Goal: Information Seeking & Learning: Learn about a topic

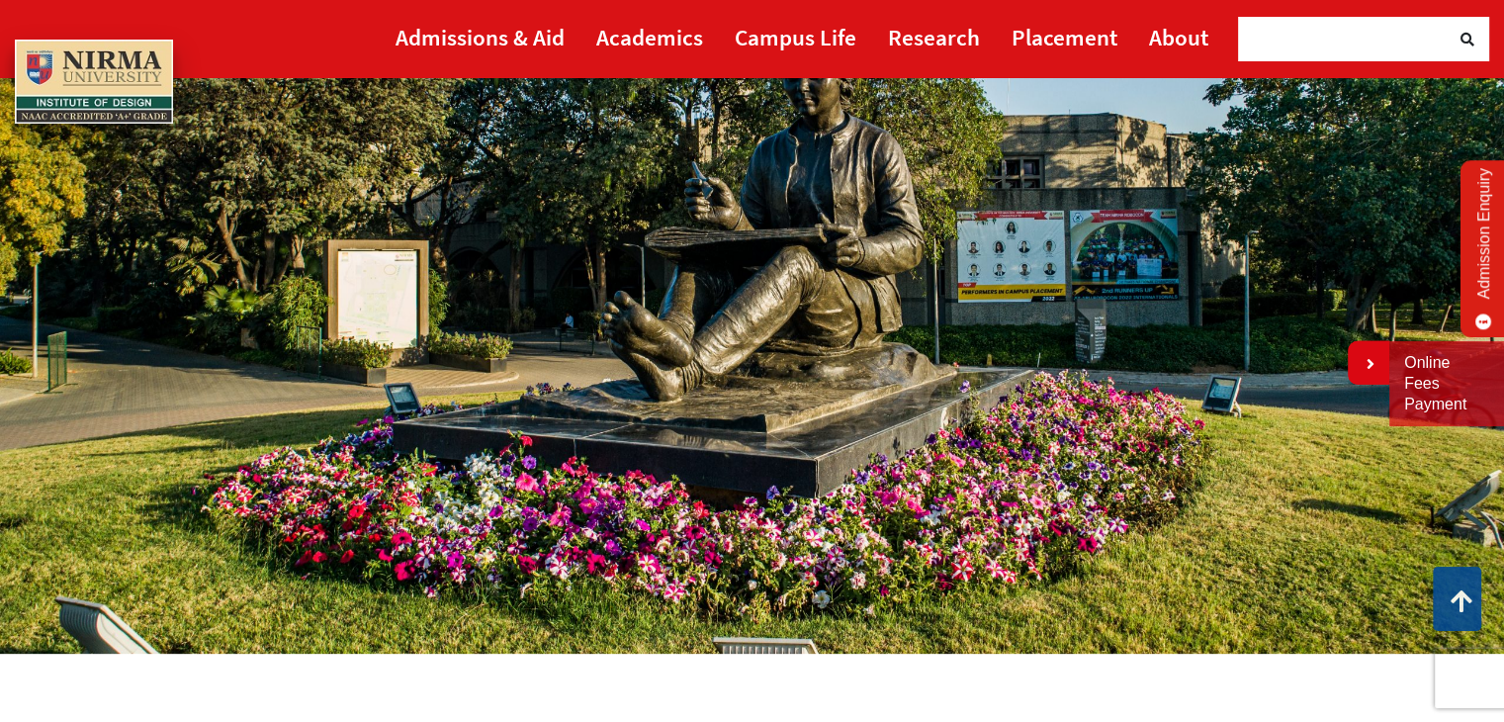
scroll to position [235, 0]
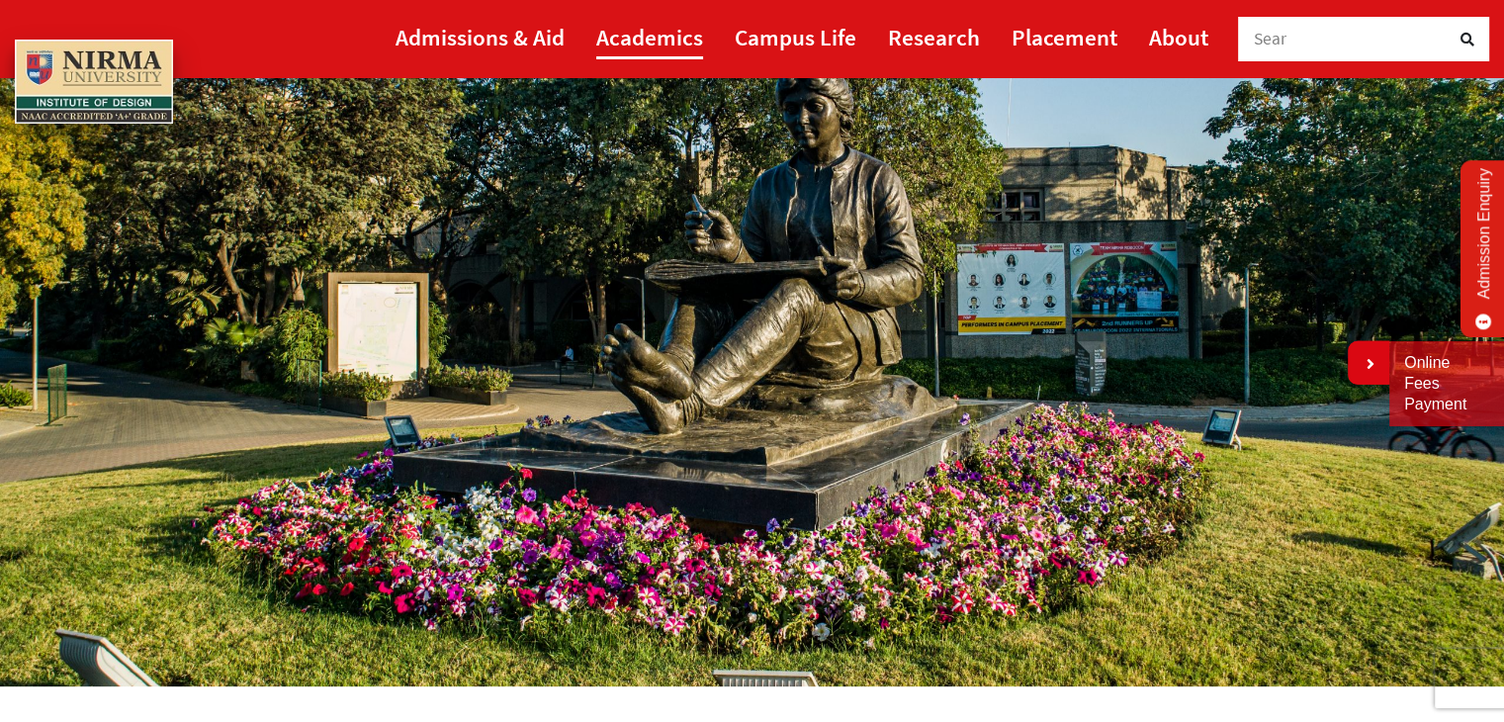
click at [673, 47] on link "Academics" at bounding box center [649, 37] width 107 height 45
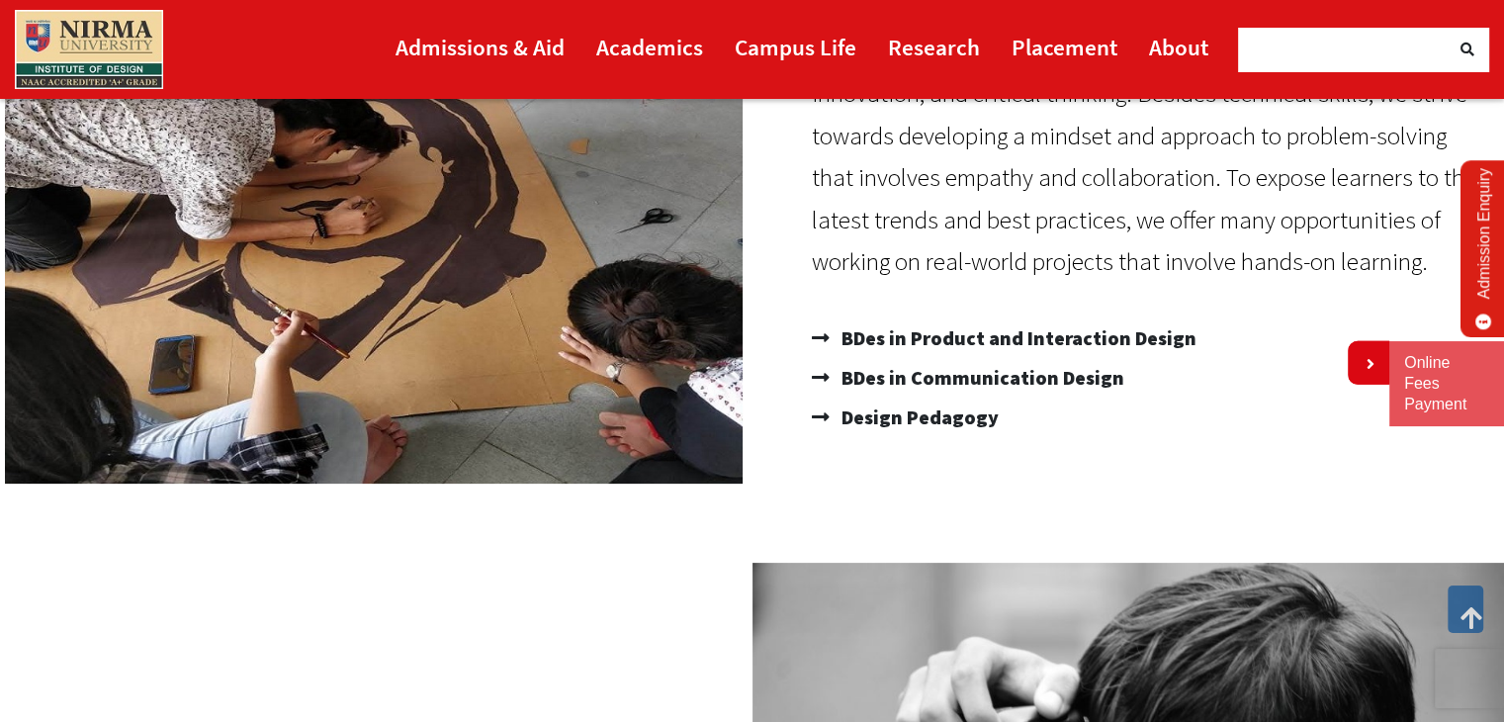
scroll to position [332, 0]
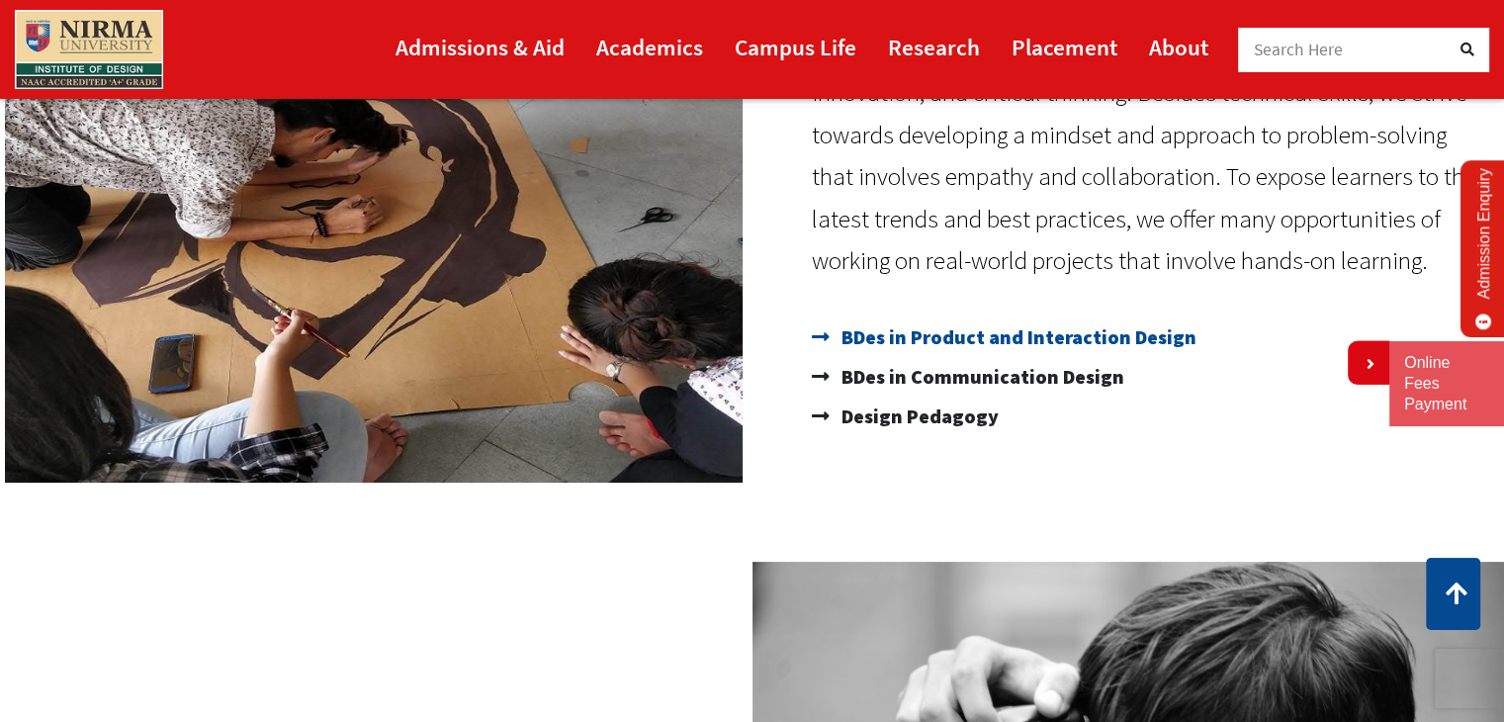
click at [981, 339] on span "BDes in Product and Interaction Design" at bounding box center [1017, 337] width 360 height 40
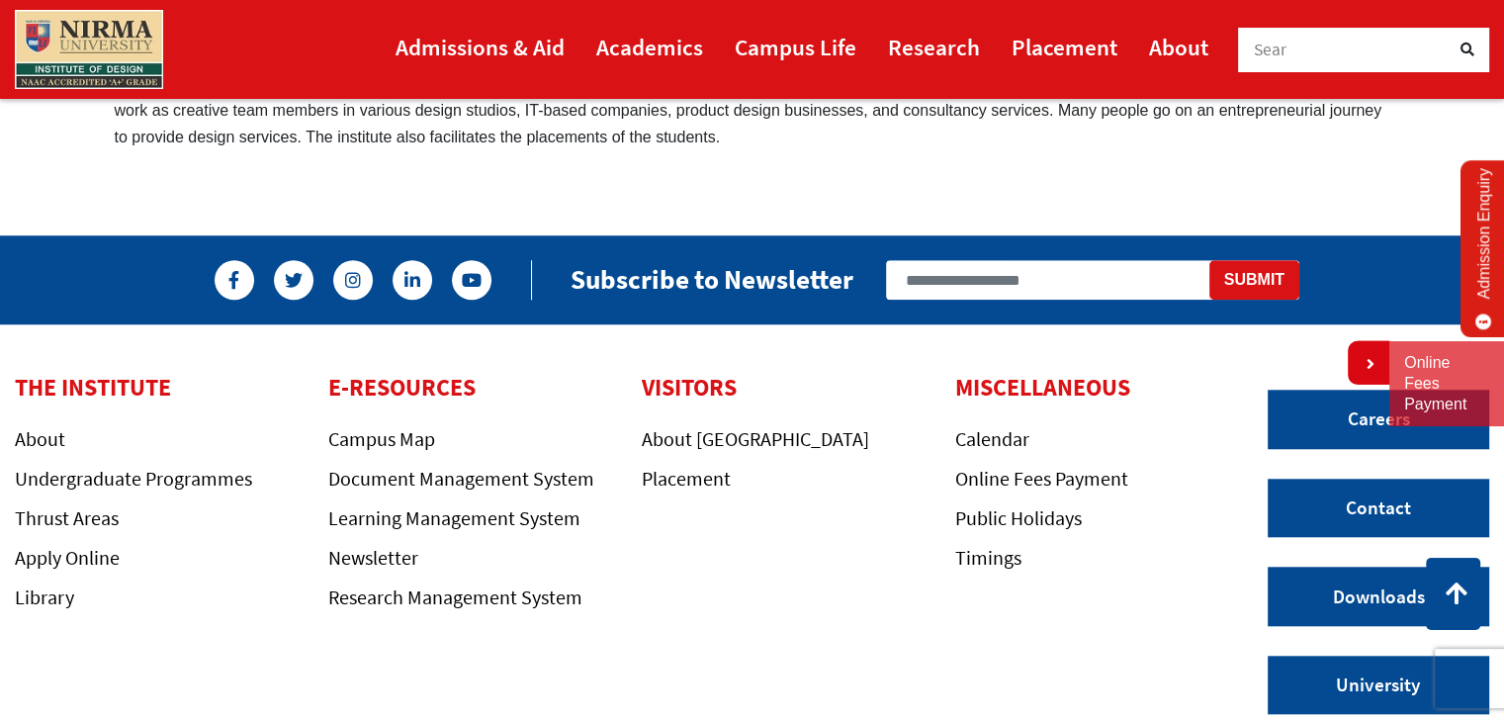
scroll to position [1705, 0]
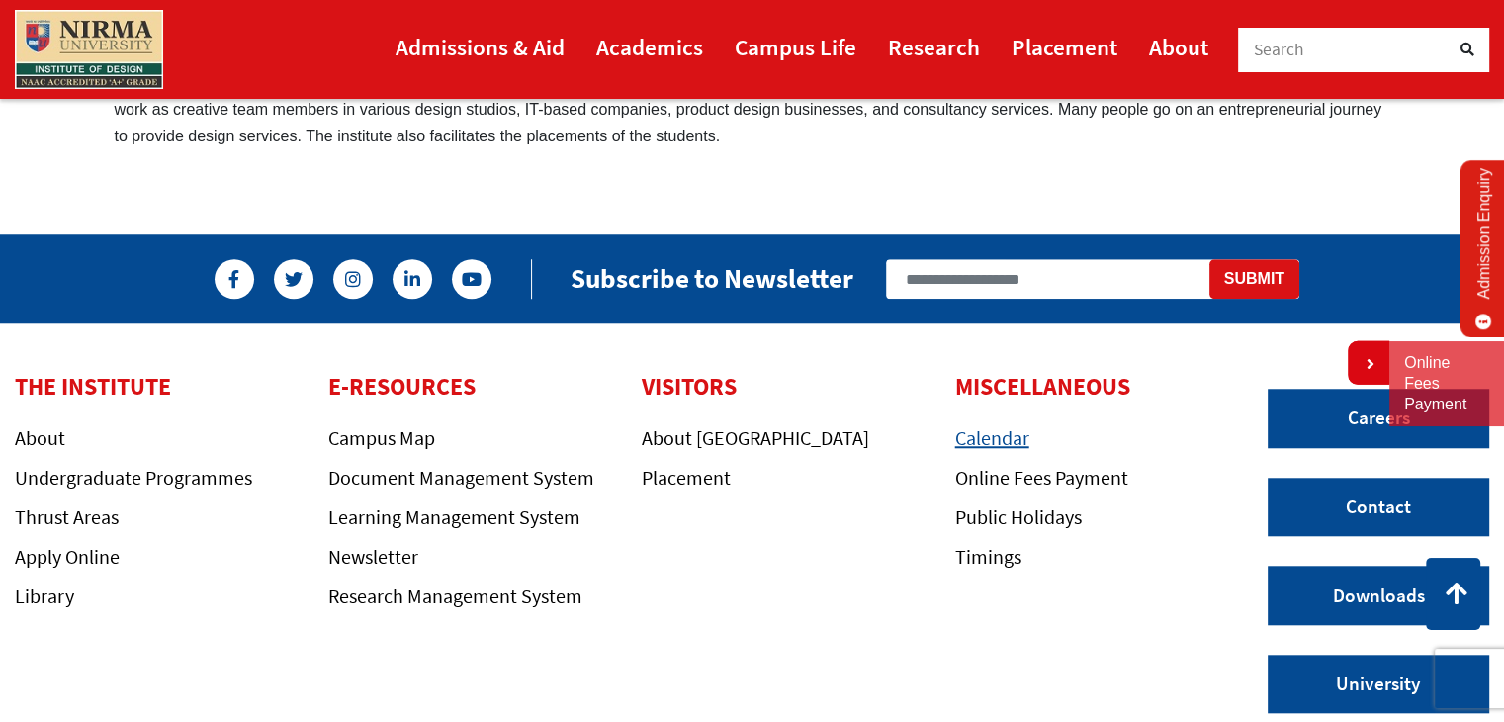
click at [1005, 438] on link "Calendar" at bounding box center [992, 437] width 74 height 25
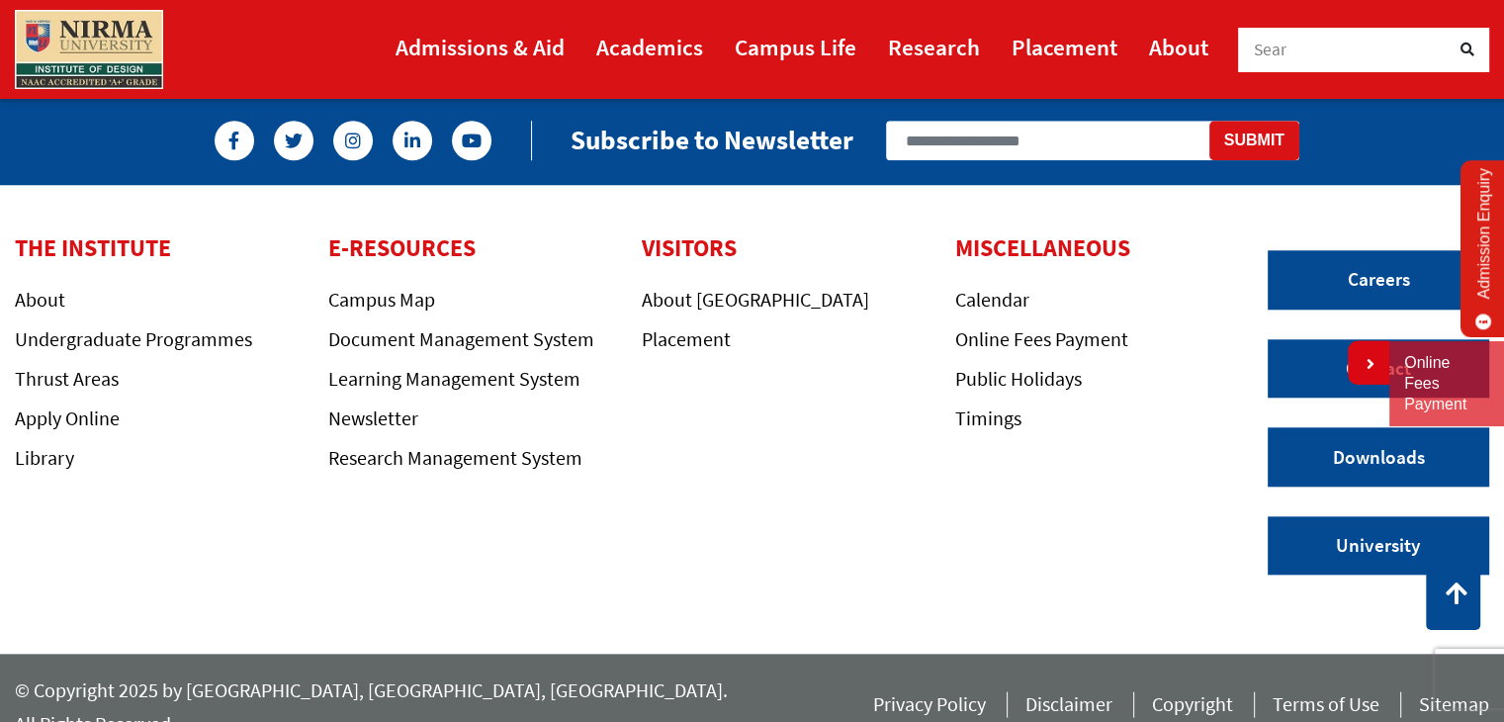
scroll to position [1846, 0]
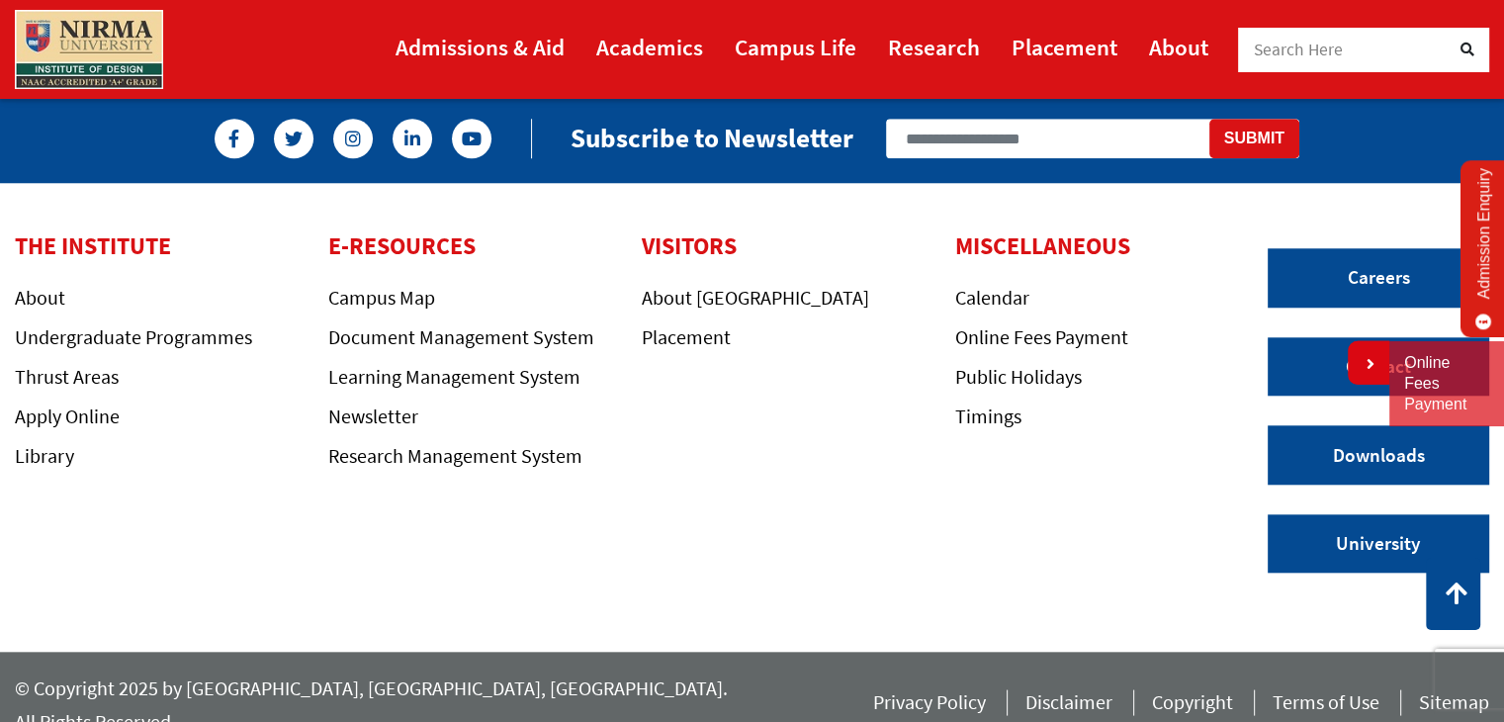
click at [1268, 64] on div "Search Here" at bounding box center [1353, 50] width 198 height 45
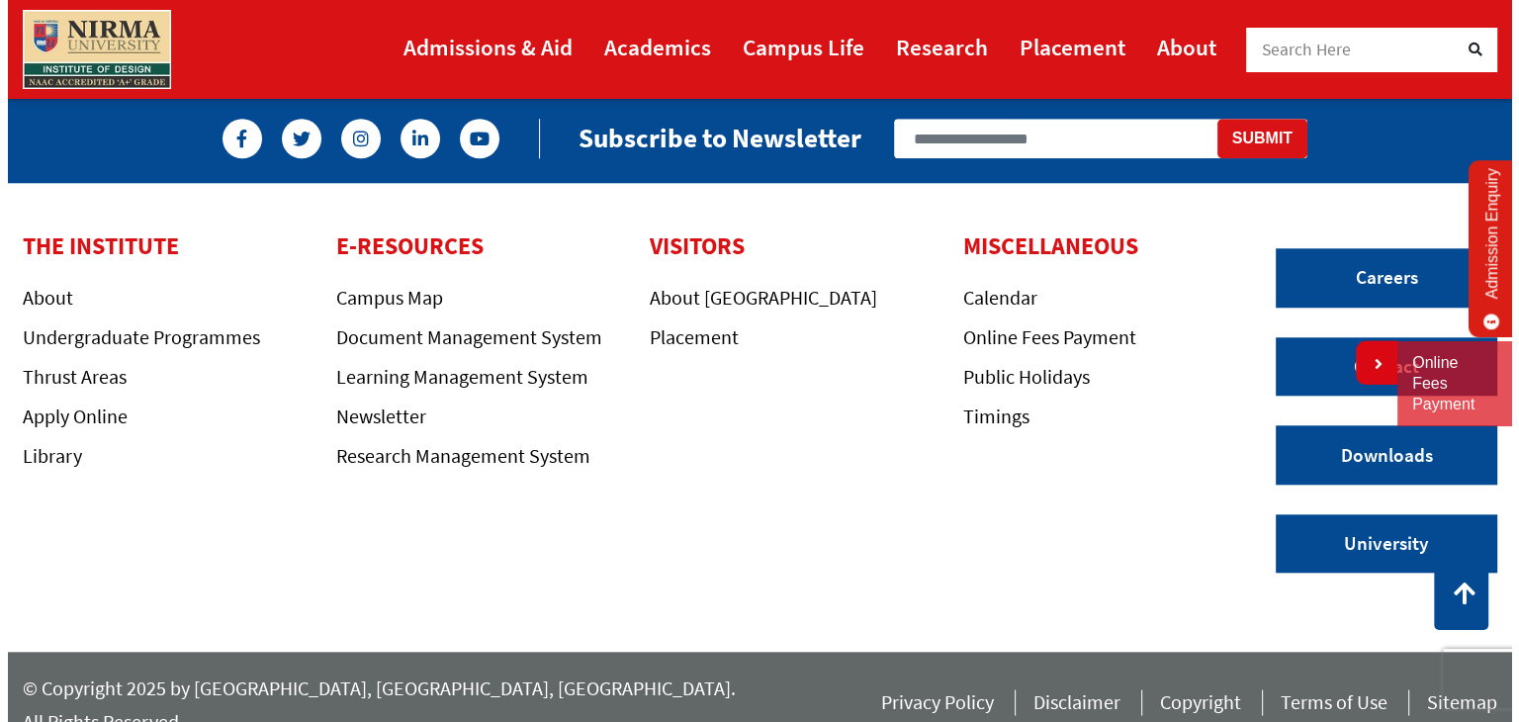
scroll to position [0, 0]
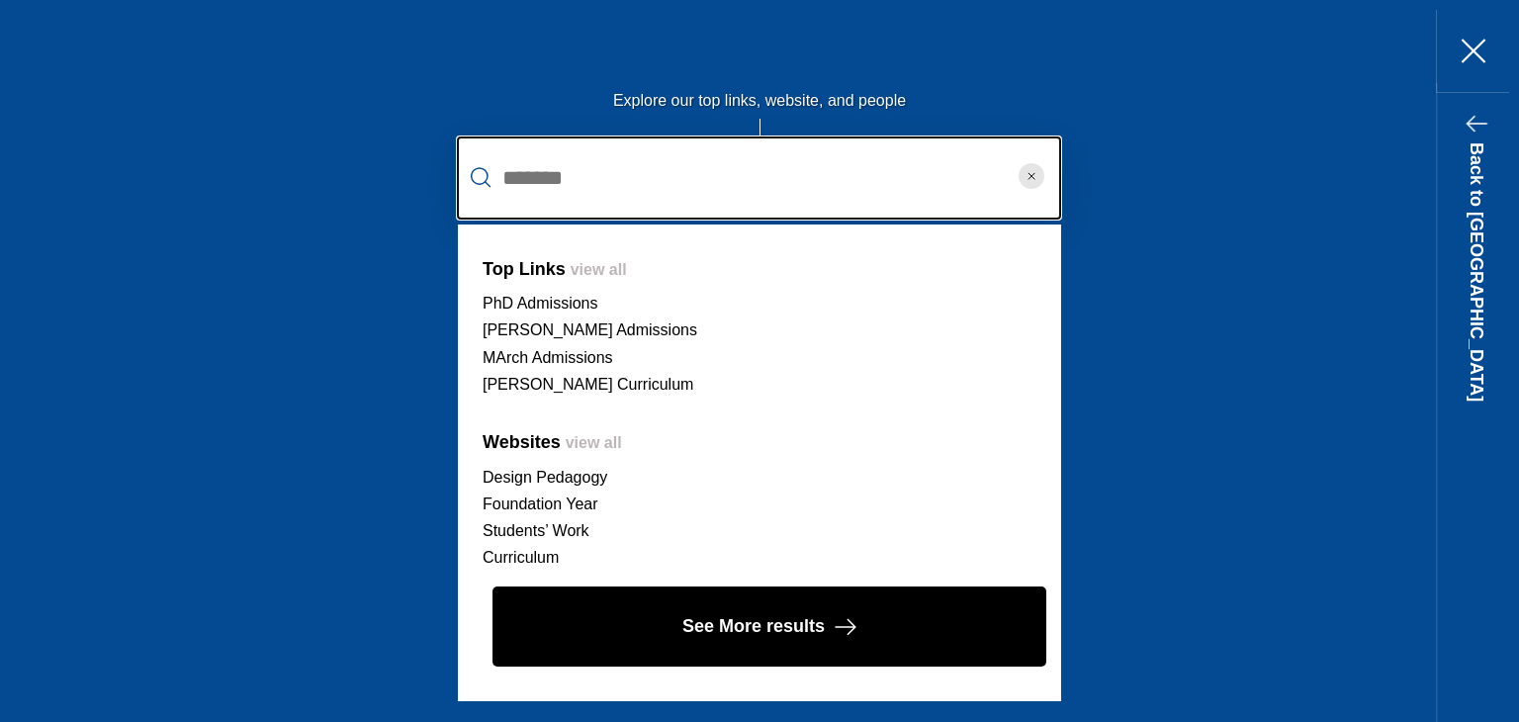
type input "*******"
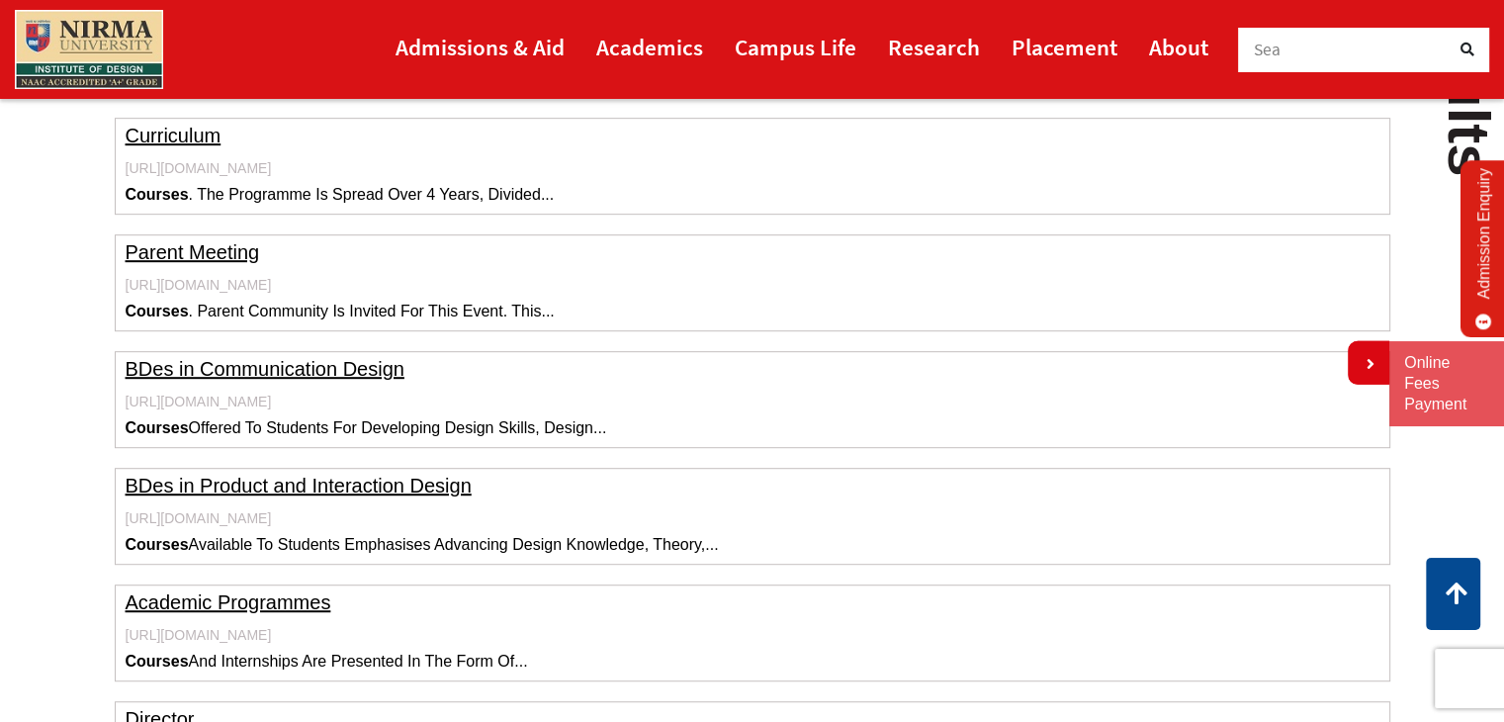
scroll to position [1083, 0]
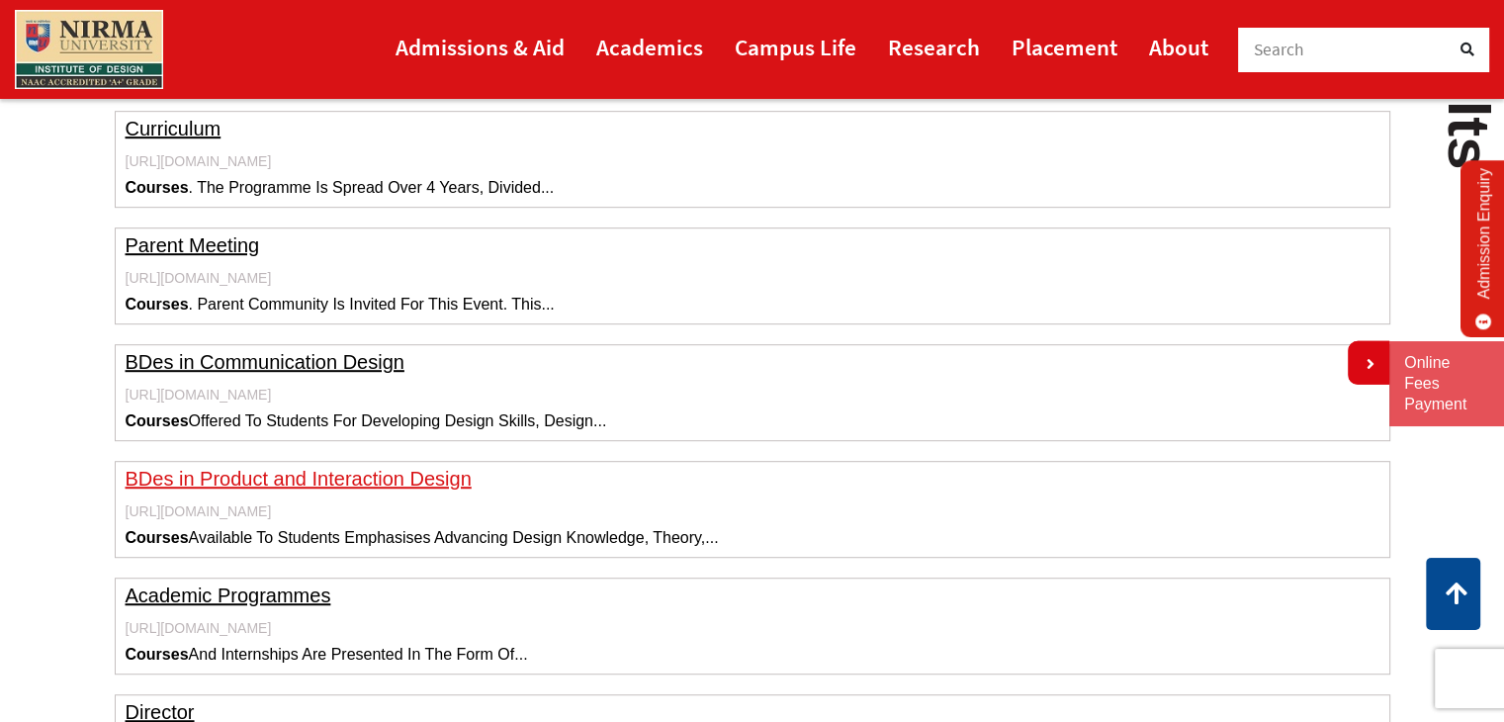
click at [407, 480] on link "BDes in Product and Interaction Design" at bounding box center [299, 479] width 346 height 22
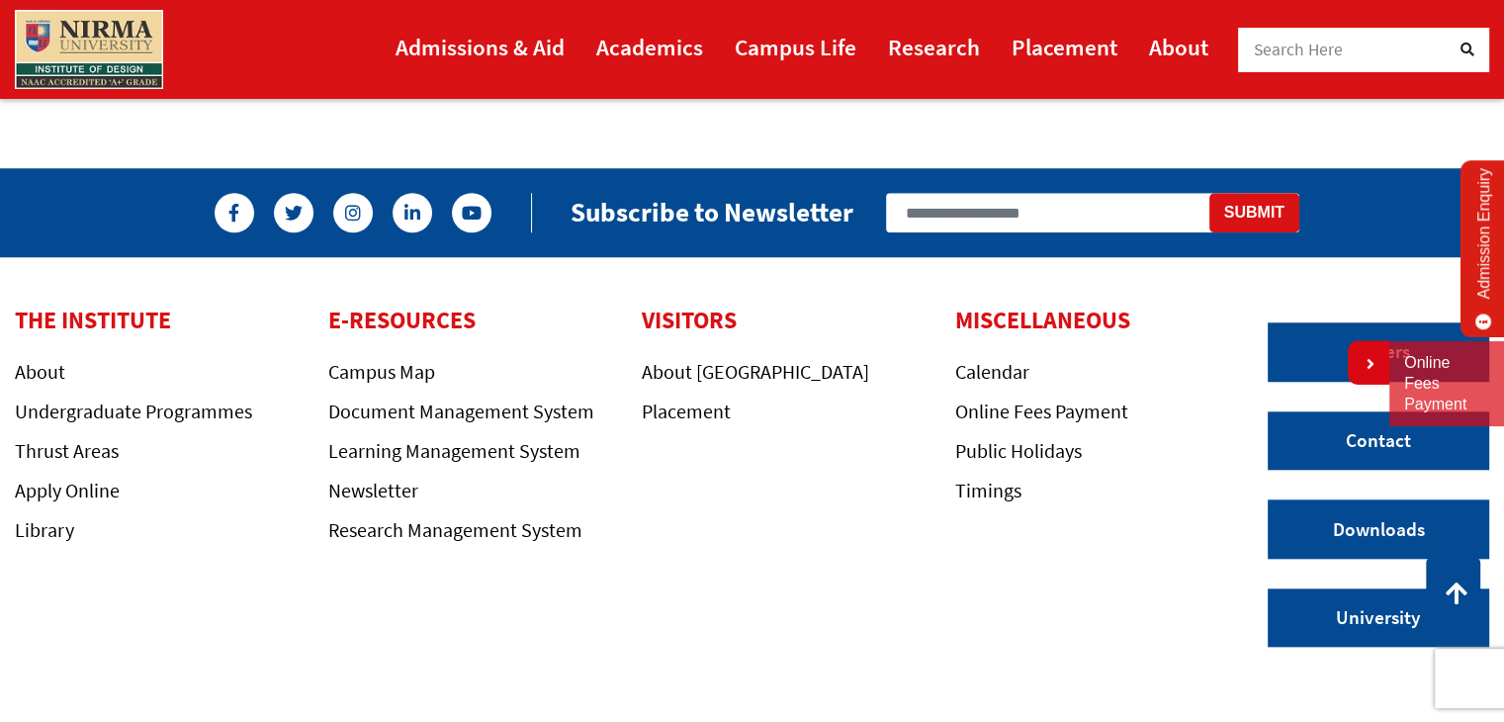
scroll to position [1772, 0]
